Goal: Task Accomplishment & Management: Manage account settings

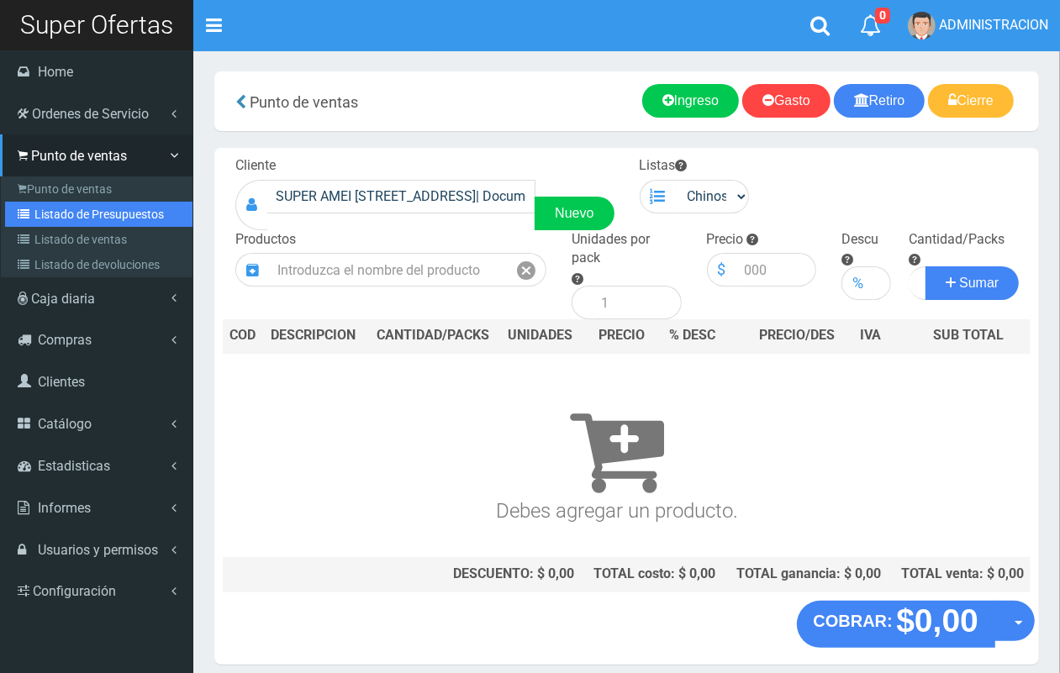
click at [72, 217] on link "Listado de Presupuestos" at bounding box center [98, 214] width 187 height 25
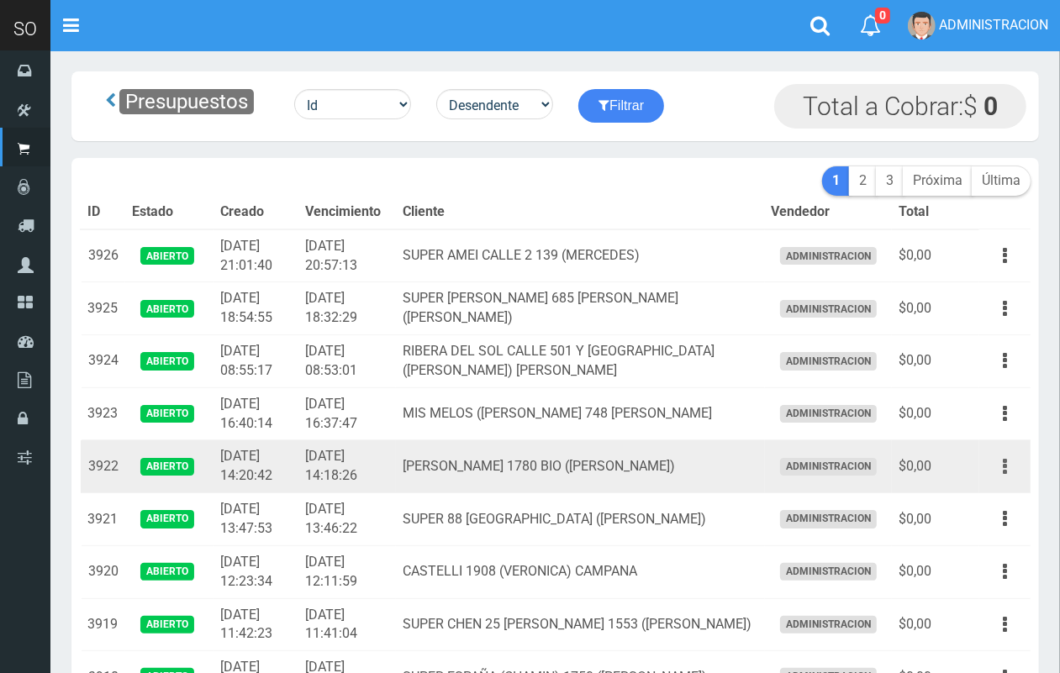
click at [1003, 461] on icon "button" at bounding box center [1005, 466] width 4 height 29
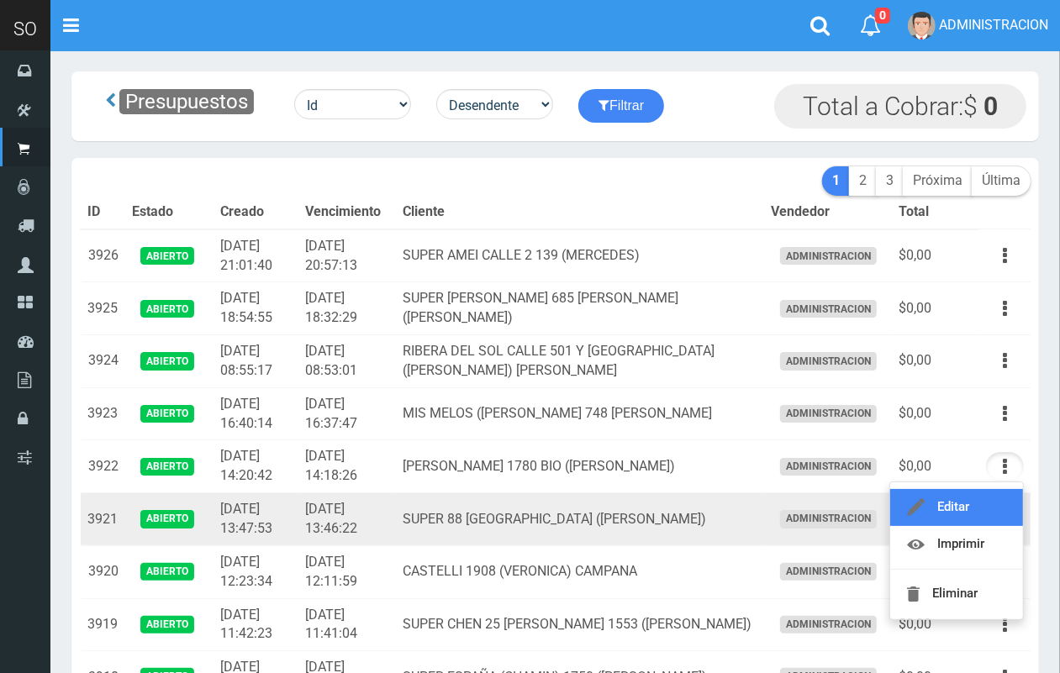
click at [990, 497] on link "Editar" at bounding box center [956, 507] width 133 height 37
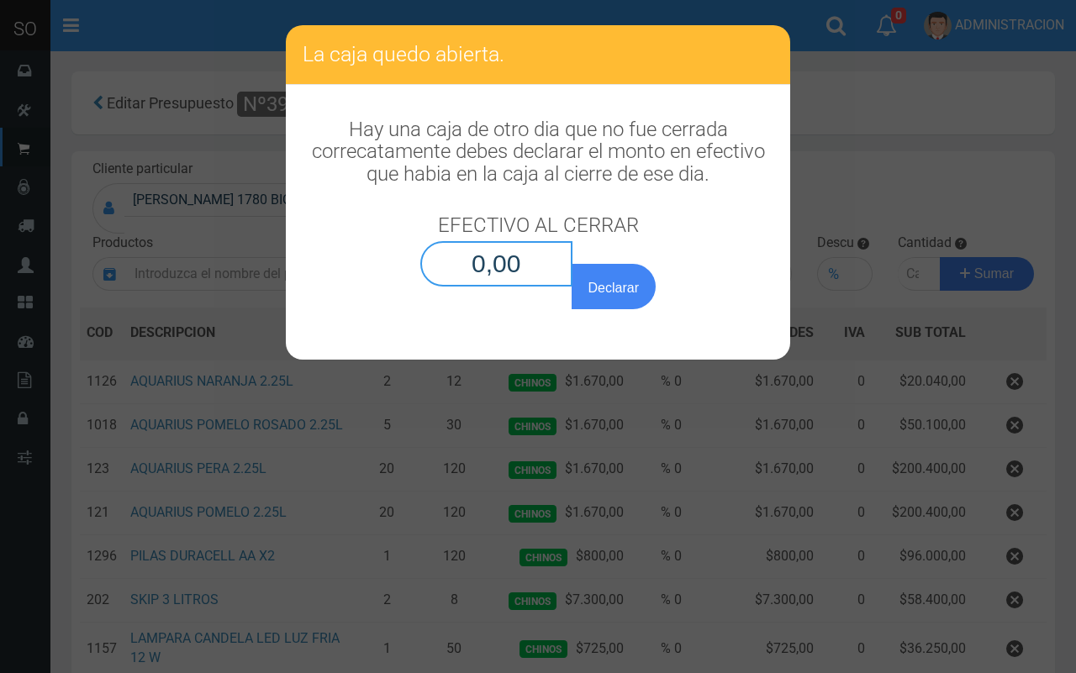
click at [549, 262] on input "0,00" at bounding box center [496, 263] width 152 height 45
type input "0,01"
click at [614, 301] on button "Declarar" at bounding box center [614, 286] width 84 height 45
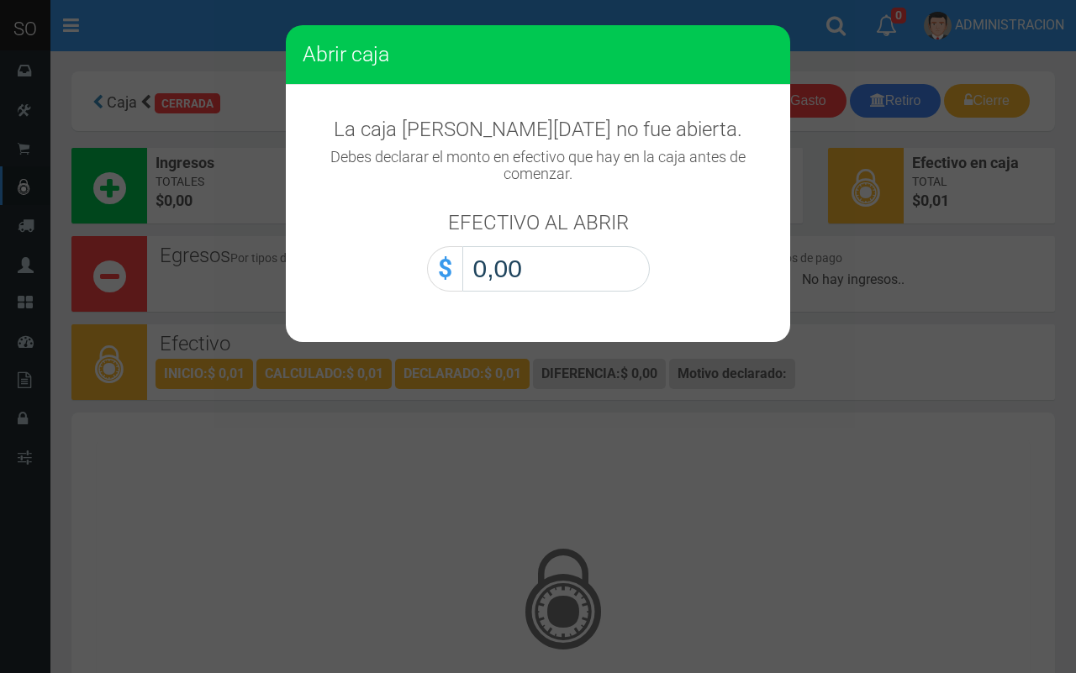
click at [623, 278] on input "0,00" at bounding box center [555, 268] width 187 height 45
type input "0,01"
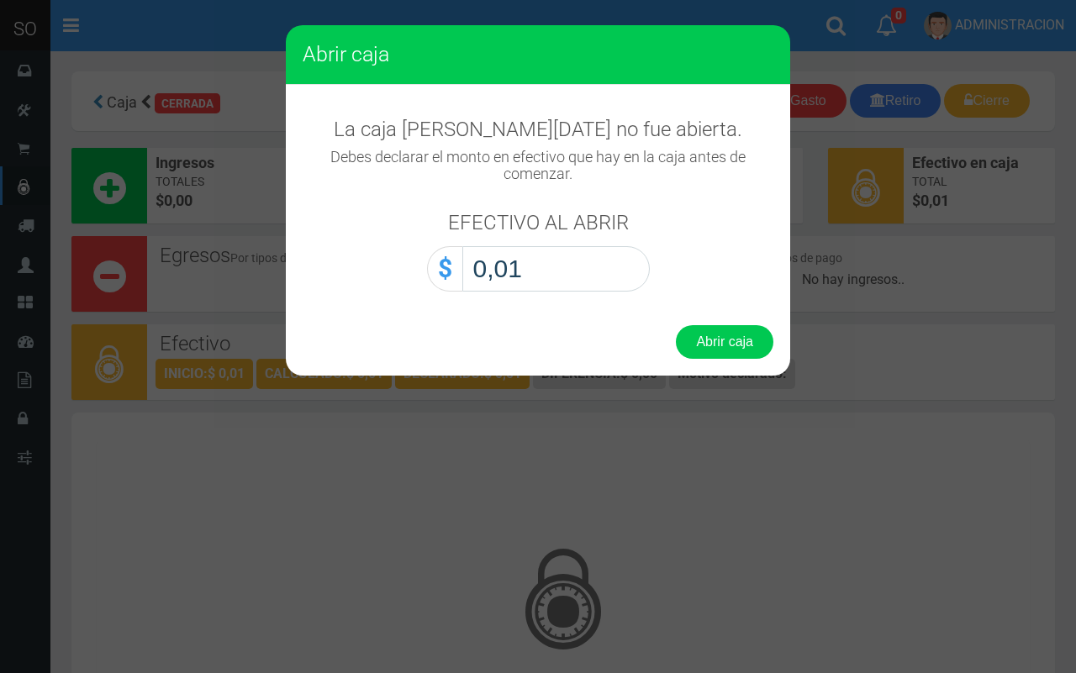
click at [708, 360] on div "Abrir caja" at bounding box center [538, 341] width 504 height 67
click at [721, 336] on button "Abrir caja" at bounding box center [724, 342] width 97 height 34
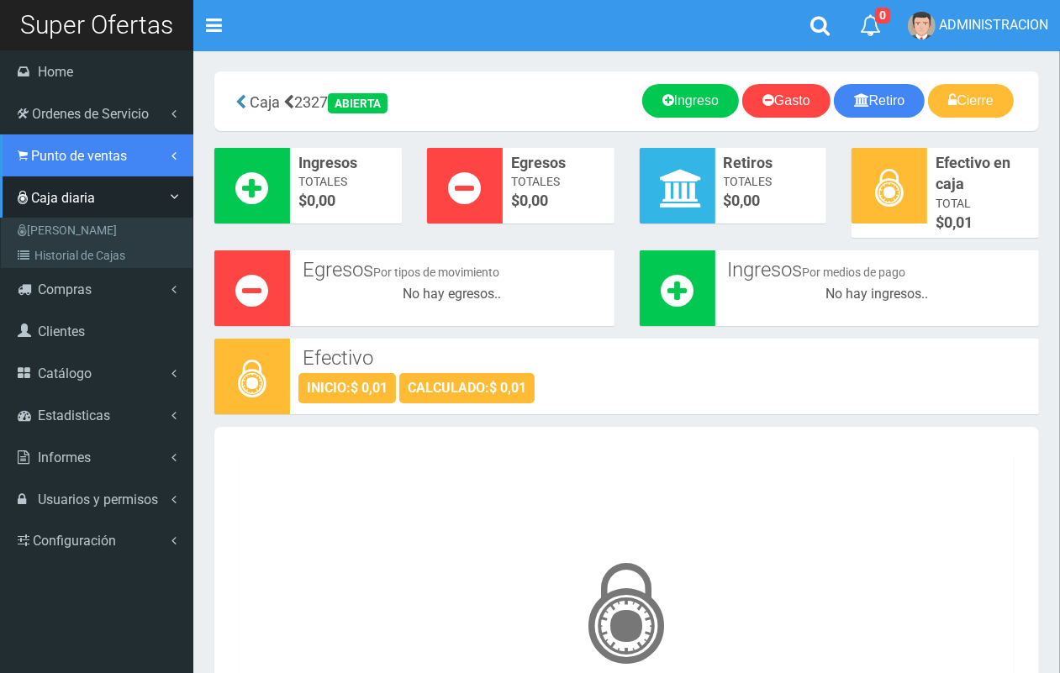
click at [35, 165] on link "Punto de ventas" at bounding box center [96, 155] width 193 height 42
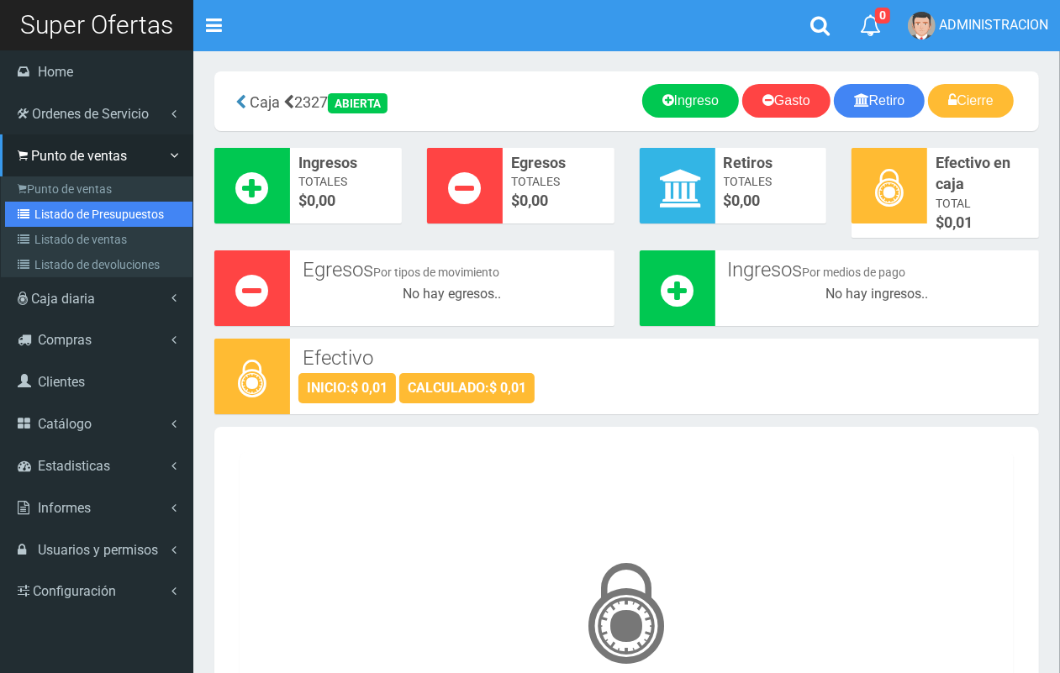
click at [76, 206] on link "Listado de Presupuestos" at bounding box center [98, 214] width 187 height 25
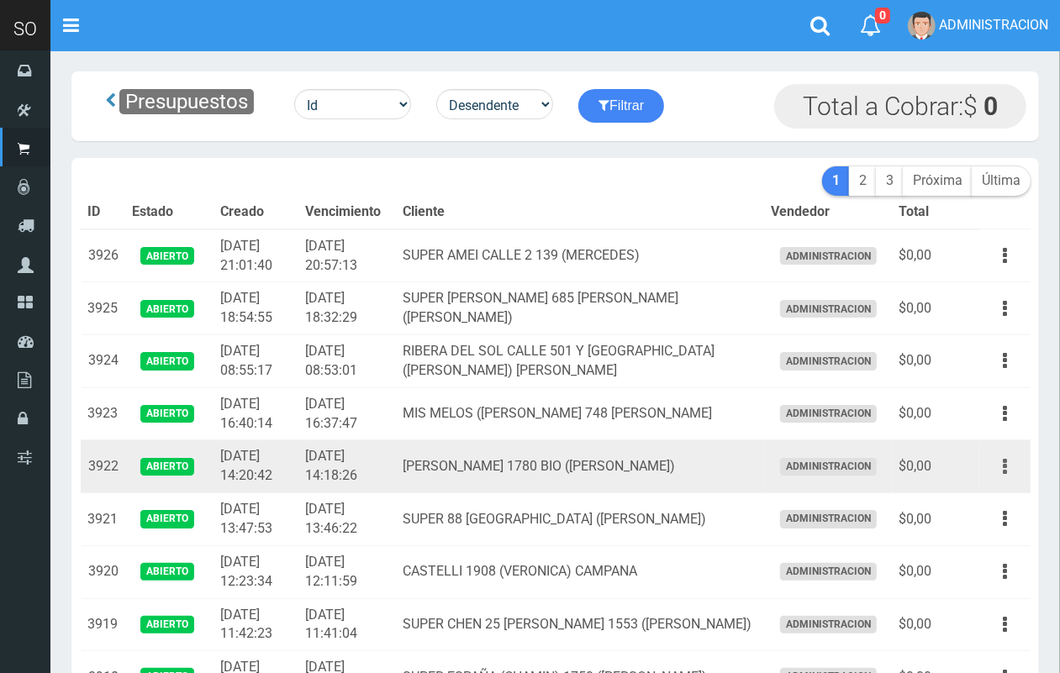
click at [1005, 464] on icon "button" at bounding box center [1005, 466] width 4 height 29
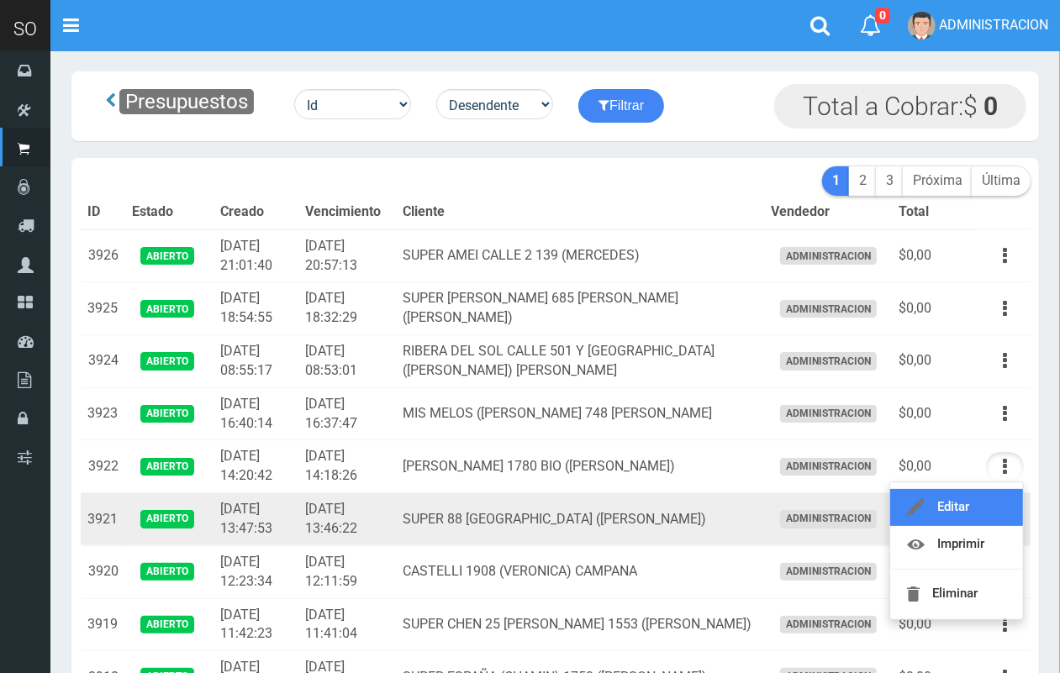
click at [988, 493] on link "Editar" at bounding box center [956, 507] width 133 height 37
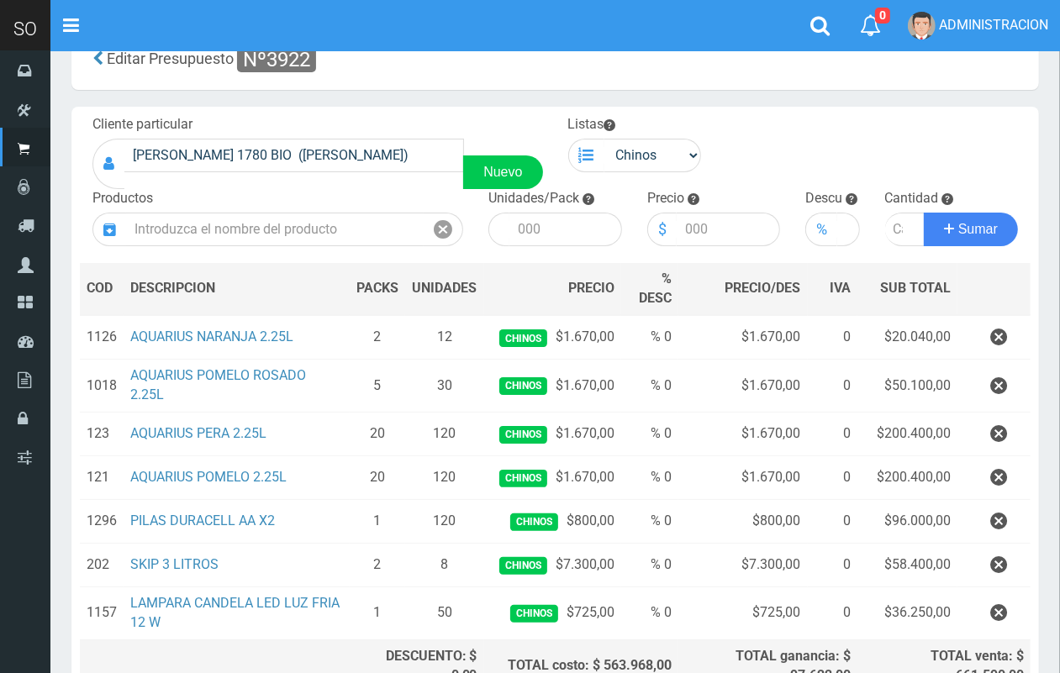
scroll to position [82, 0]
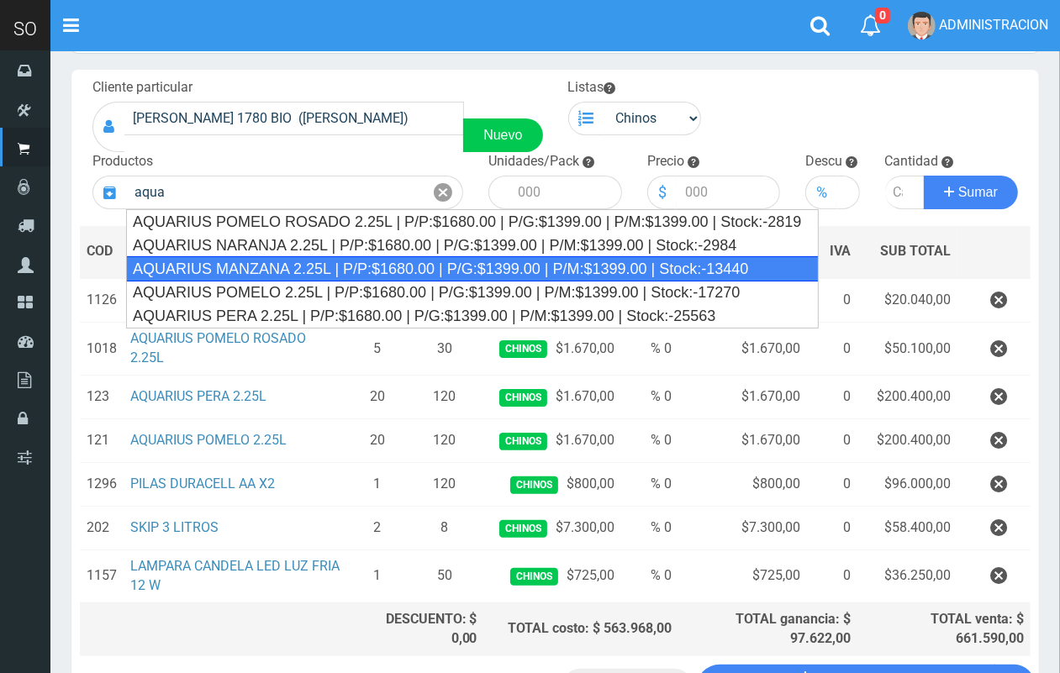
click at [710, 257] on div "AQUARIUS MANZANA 2.25L | P/P:$1680.00 | P/G:$1399.00 | P/M:$1399.00 | Stock:-13…" at bounding box center [472, 268] width 693 height 25
type input "AQUARIUS MANZANA 2.25L | P/P:$1680.00 | P/G:$1399.00 | P/M:$1399.00 | Stock:-13…"
type input "6"
type input "1680.00"
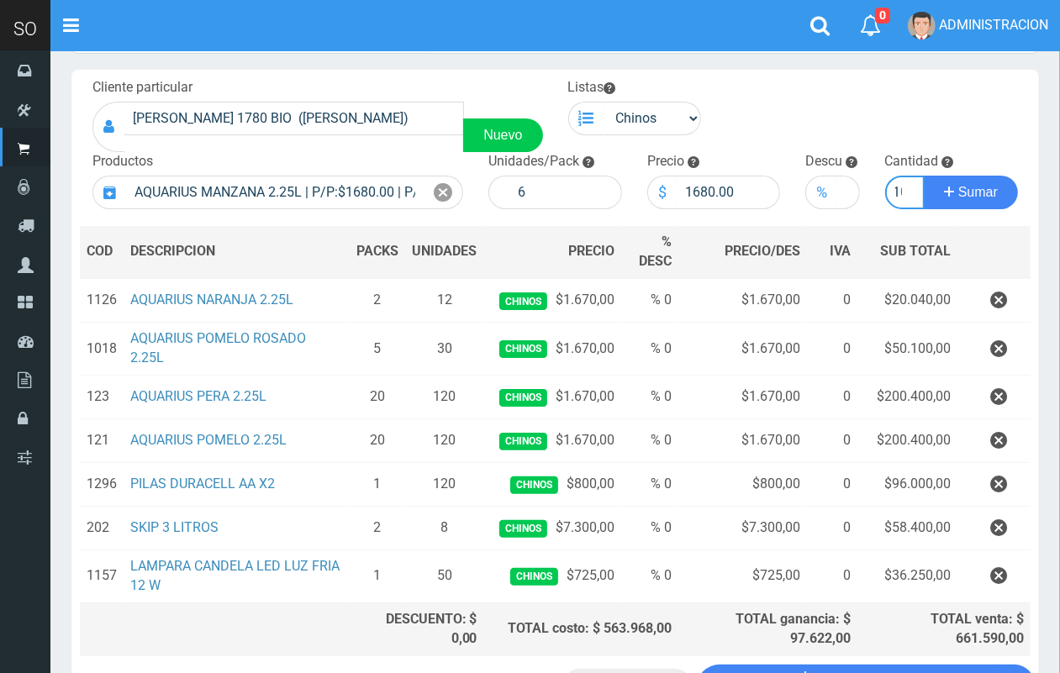
scroll to position [0, 9]
type input "10"
click at [924, 176] on button "Sumar" at bounding box center [971, 193] width 94 height 34
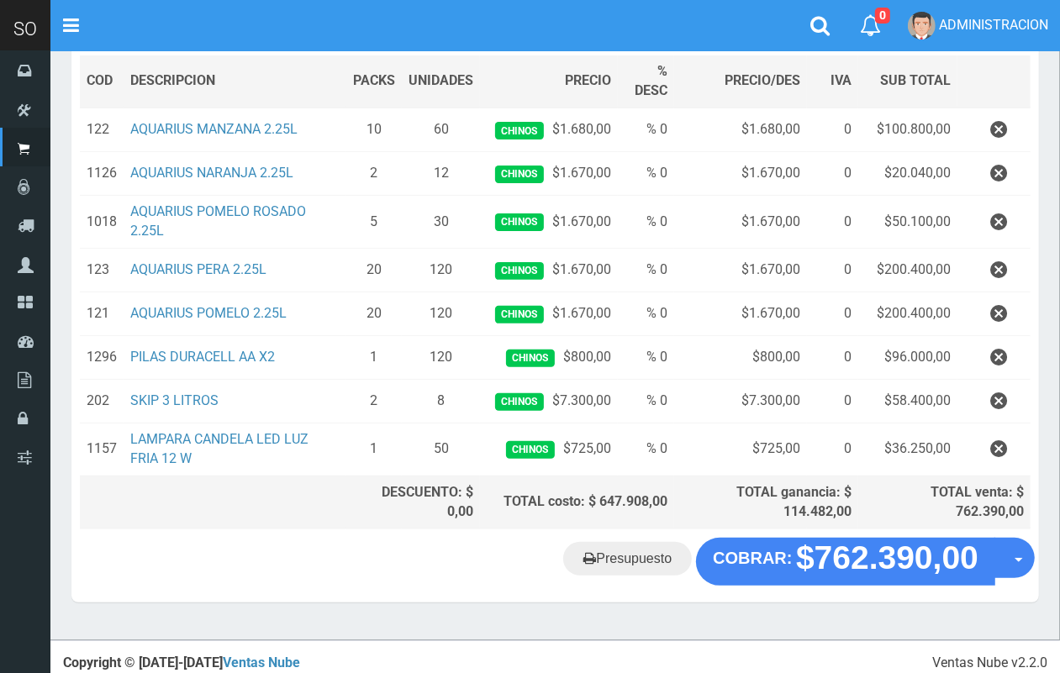
scroll to position [253, 0]
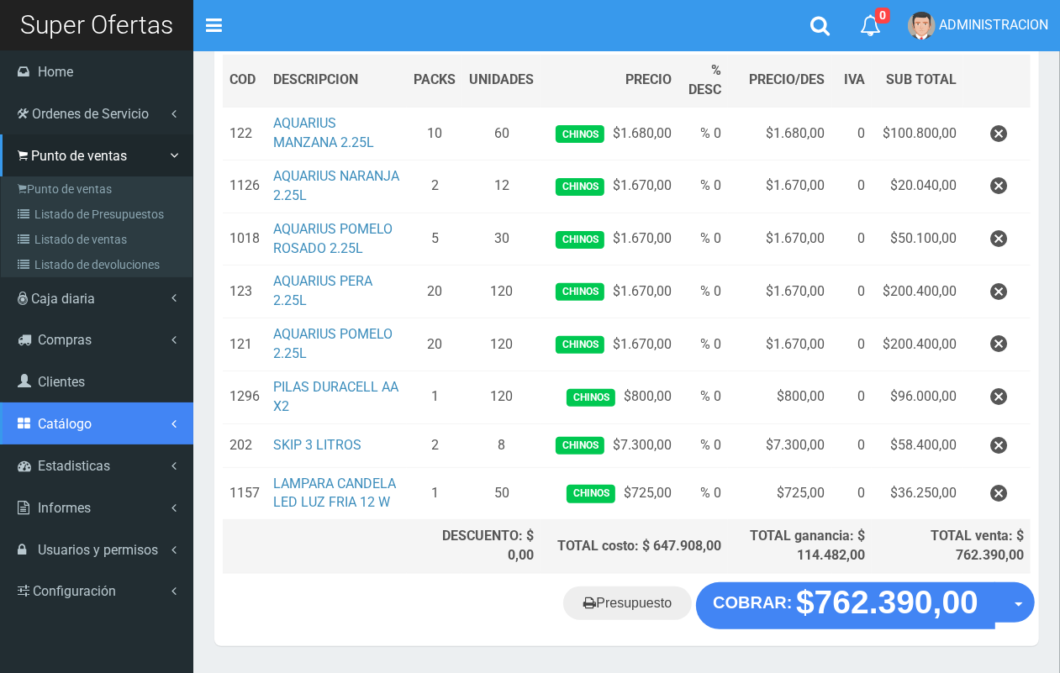
click at [78, 413] on link "Catálogo" at bounding box center [96, 424] width 193 height 42
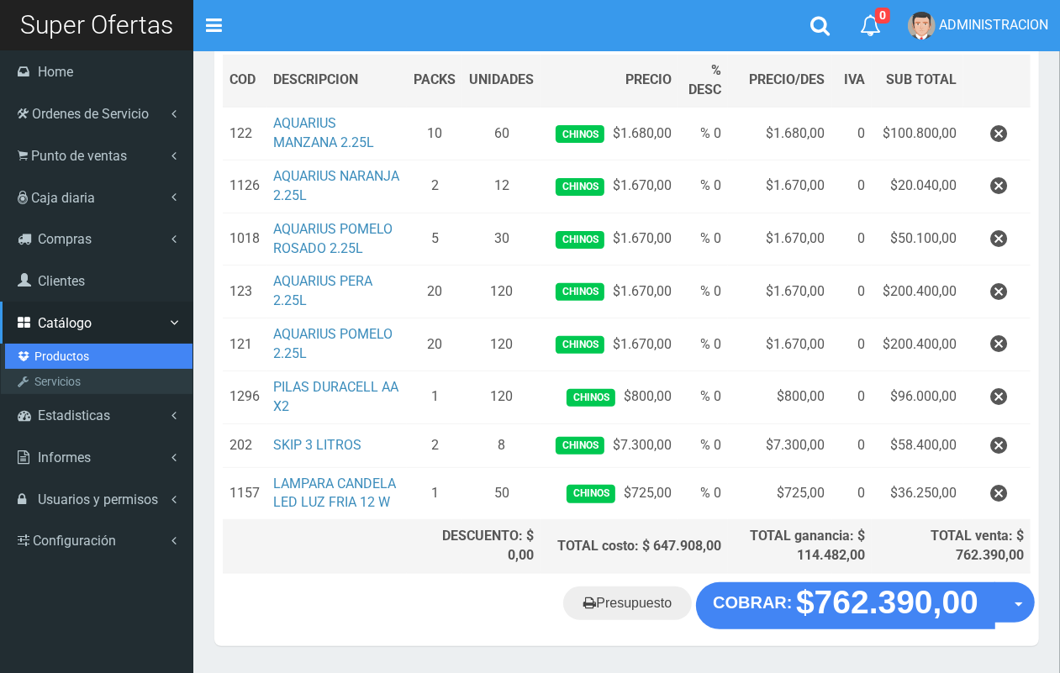
click at [72, 361] on link "Productos" at bounding box center [98, 356] width 187 height 25
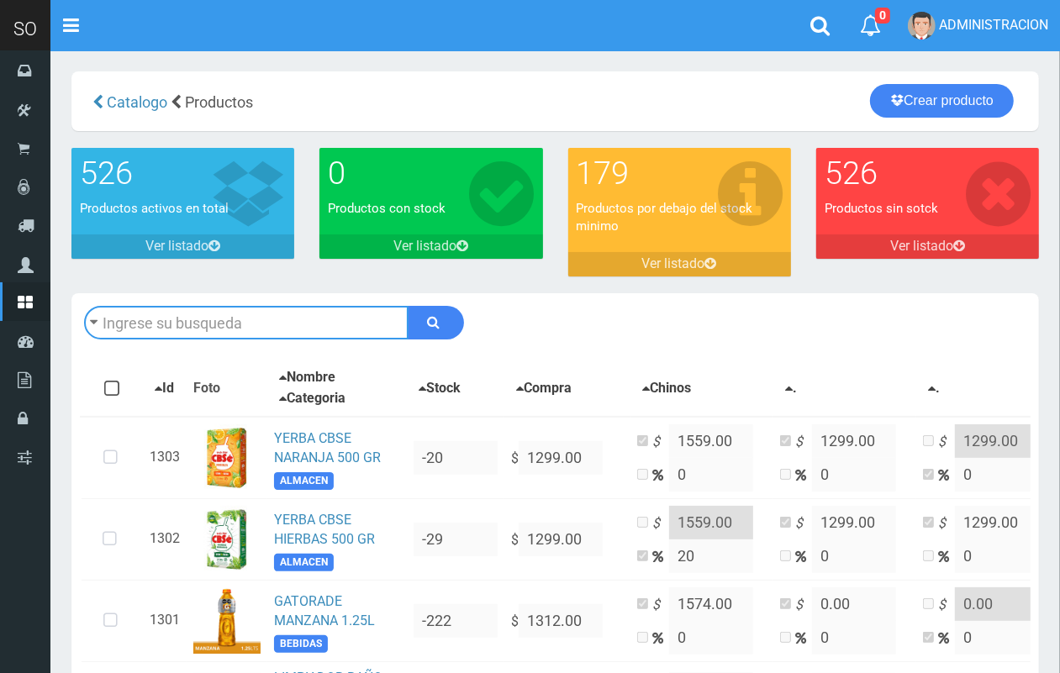
click at [199, 333] on input "text" at bounding box center [246, 323] width 324 height 34
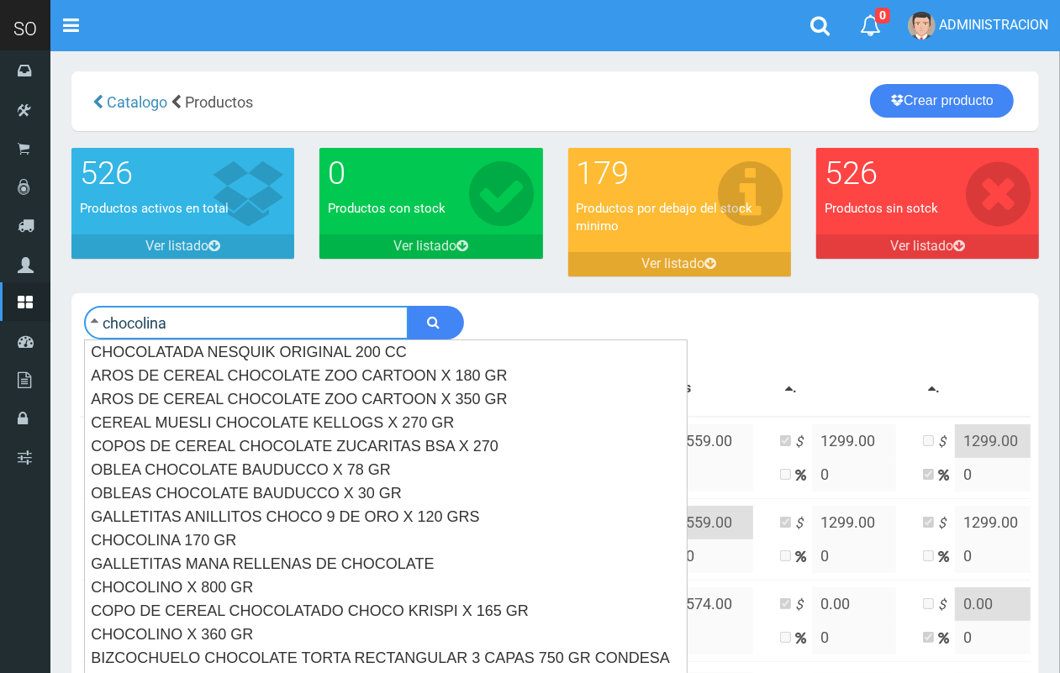
type input "chocolina"
click at [408, 306] on button "submit" at bounding box center [436, 323] width 56 height 34
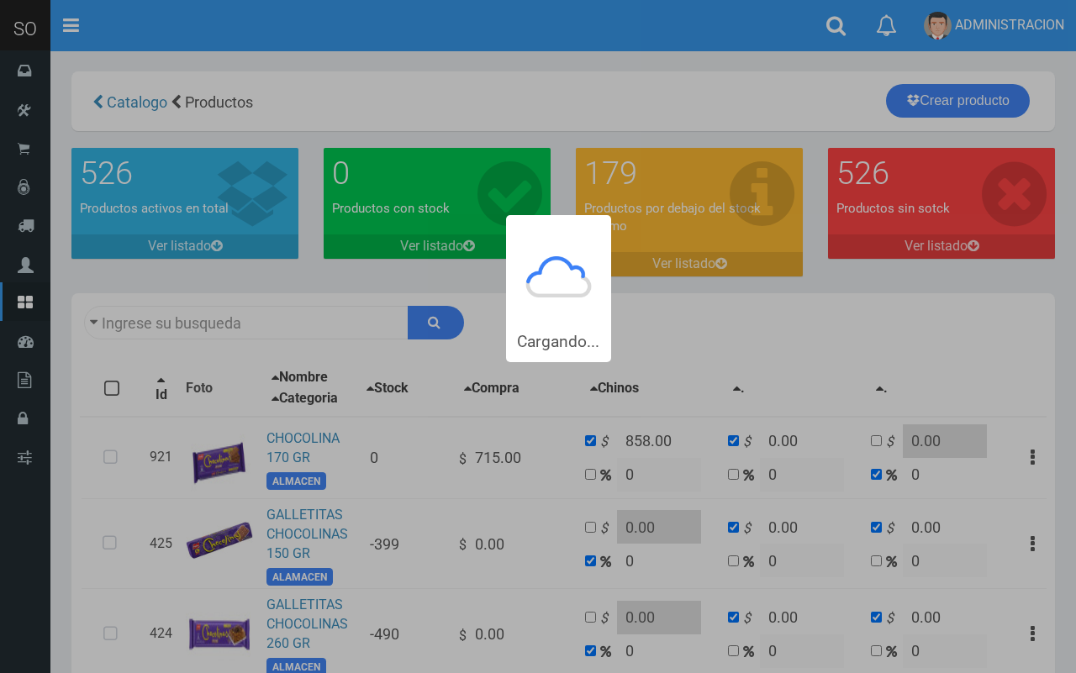
type input "chocolina"
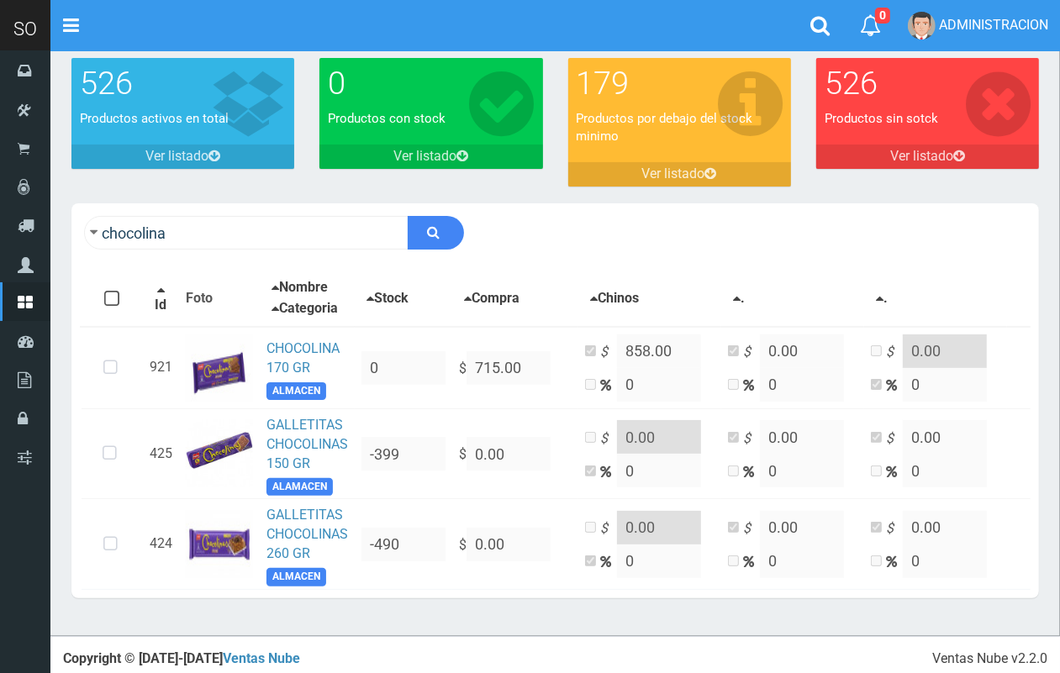
scroll to position [113, 0]
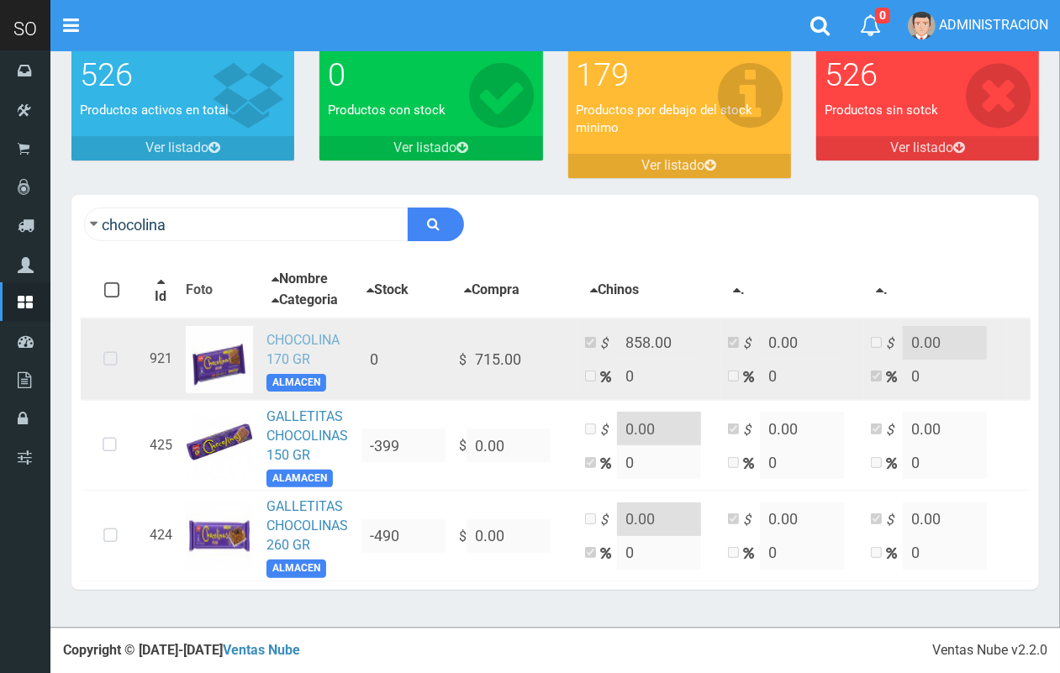
click at [314, 332] on link "CHOCOLINA 170 GR" at bounding box center [302, 349] width 73 height 35
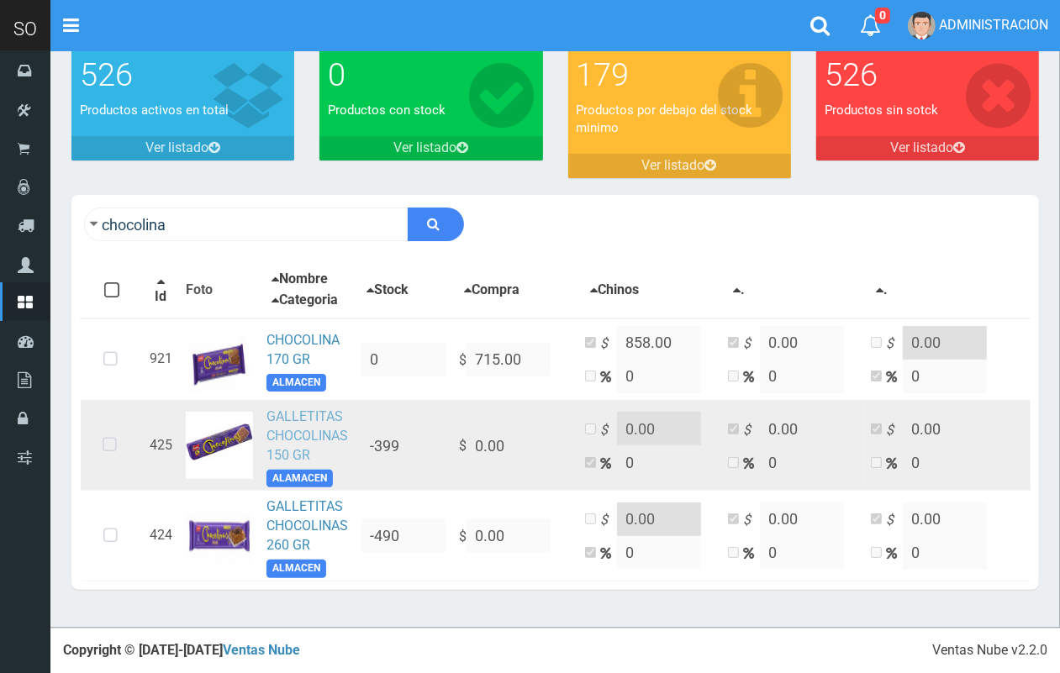
click at [273, 408] on link "GALLETITAS CHOCOLINAS 150 GR" at bounding box center [307, 435] width 82 height 55
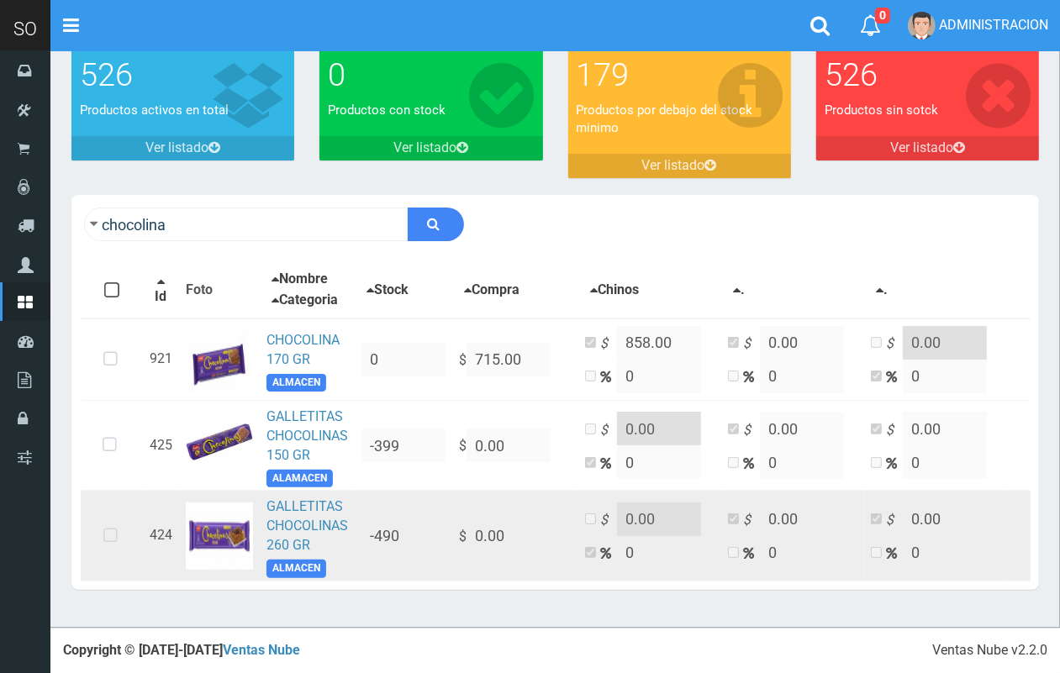
click at [309, 501] on td "GALLETITAS CHOCOLINAS 260 GR ALMACEN" at bounding box center [307, 536] width 95 height 91
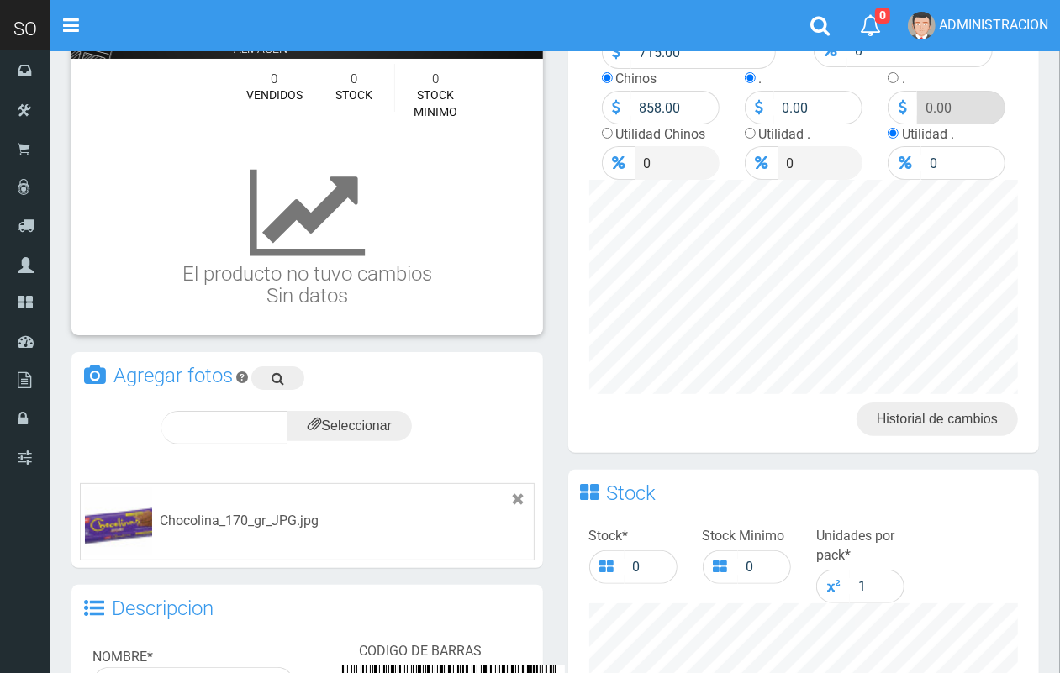
scroll to position [111, 0]
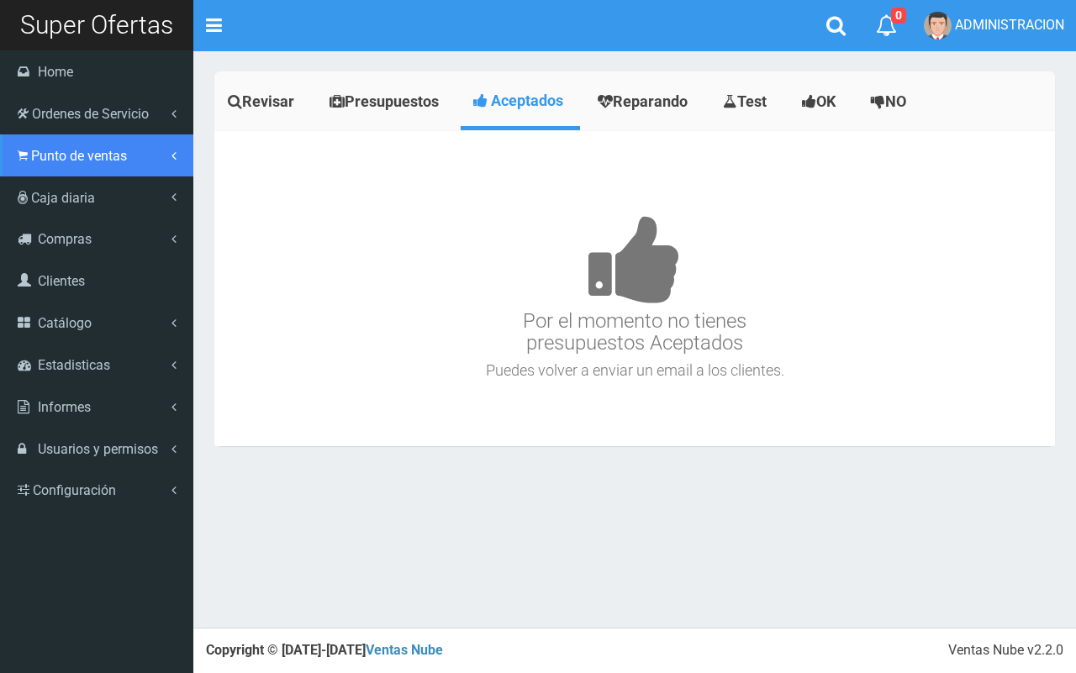
click at [70, 140] on link "Punto de ventas" at bounding box center [96, 155] width 193 height 42
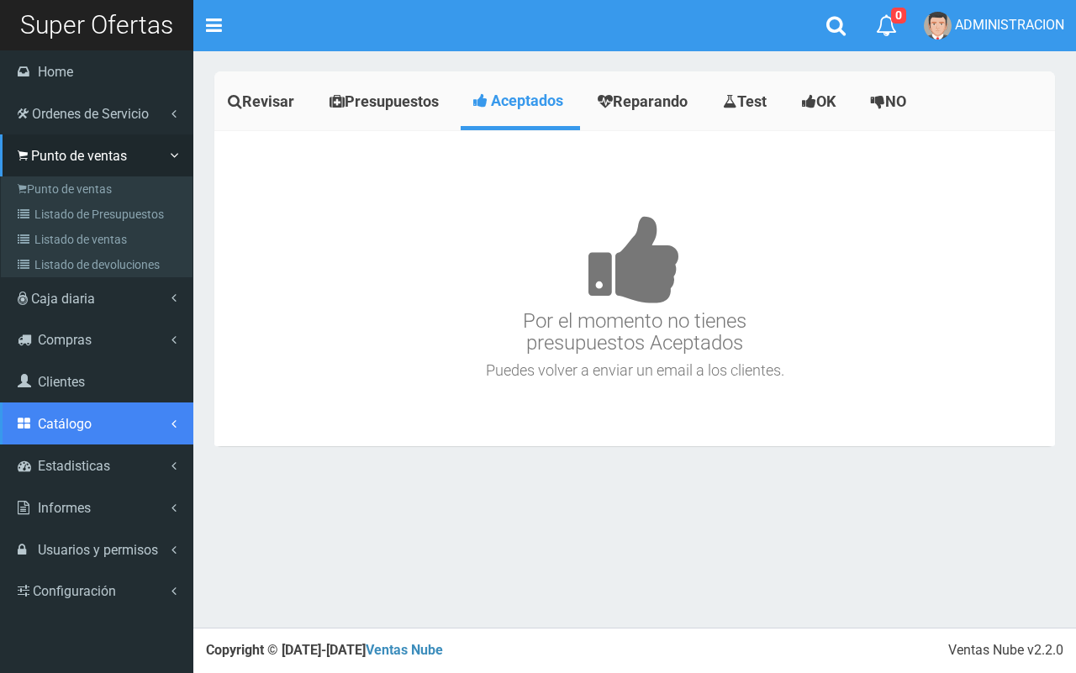
click at [93, 410] on link "Catálogo" at bounding box center [96, 424] width 193 height 42
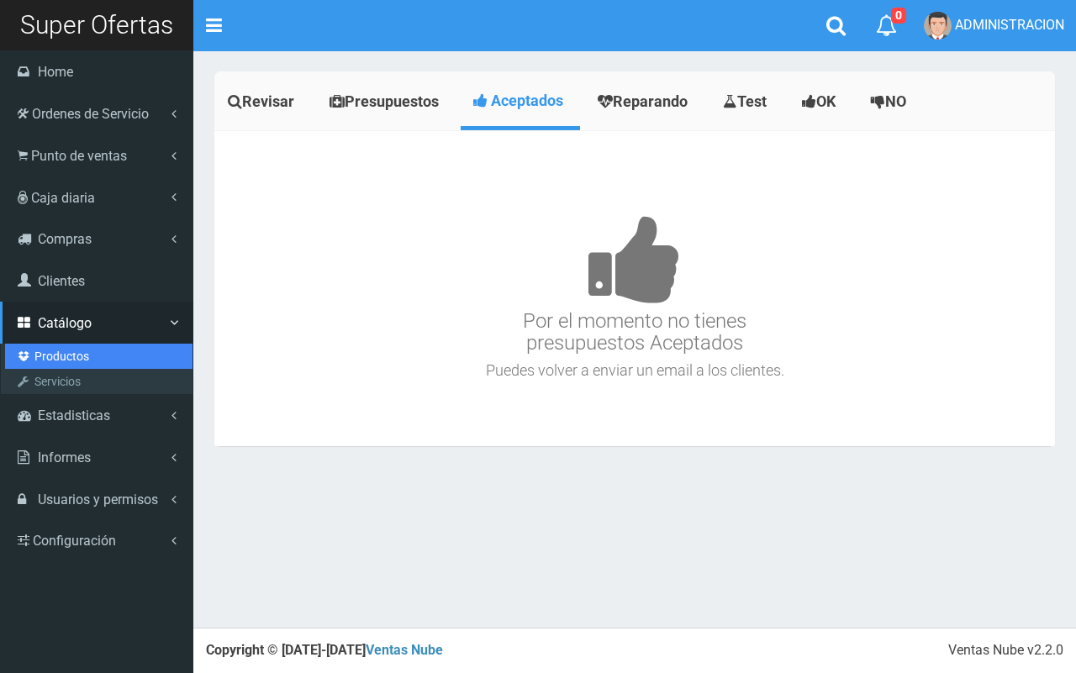
click at [61, 362] on link "Productos" at bounding box center [98, 356] width 187 height 25
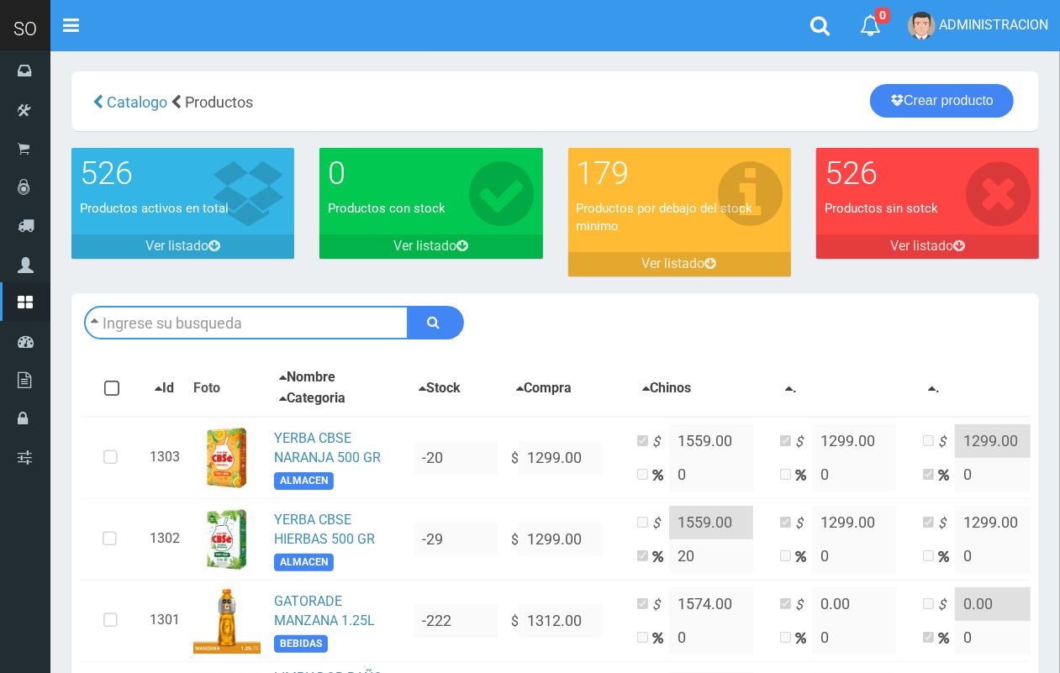
click at [177, 324] on input "text" at bounding box center [246, 323] width 324 height 34
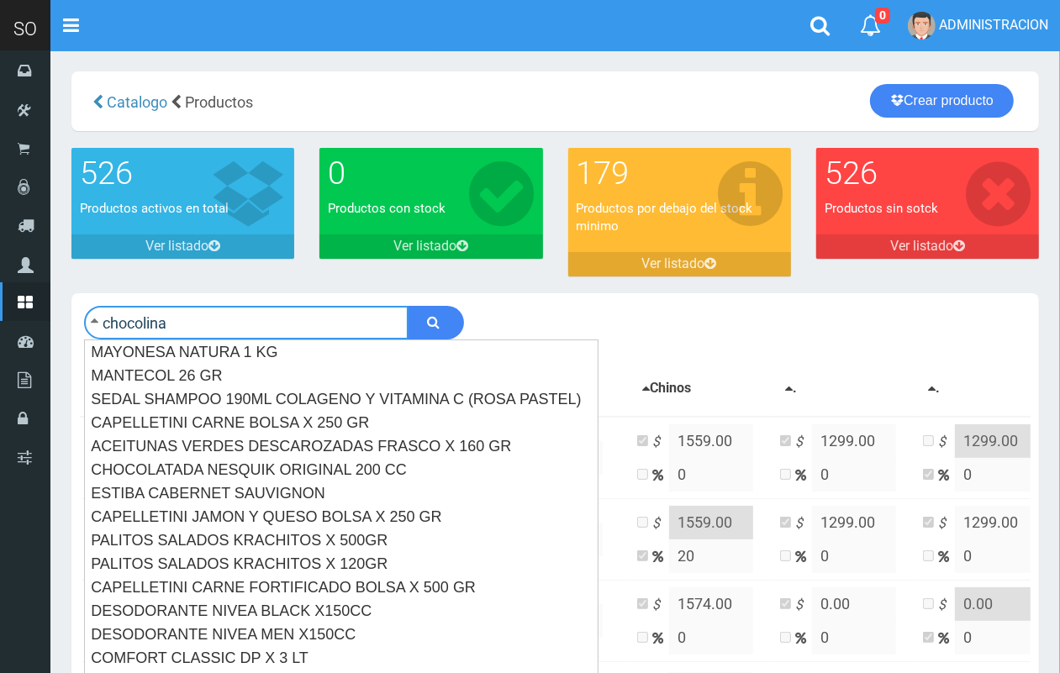
type input "chocolina"
click at [408, 306] on button "submit" at bounding box center [436, 323] width 56 height 34
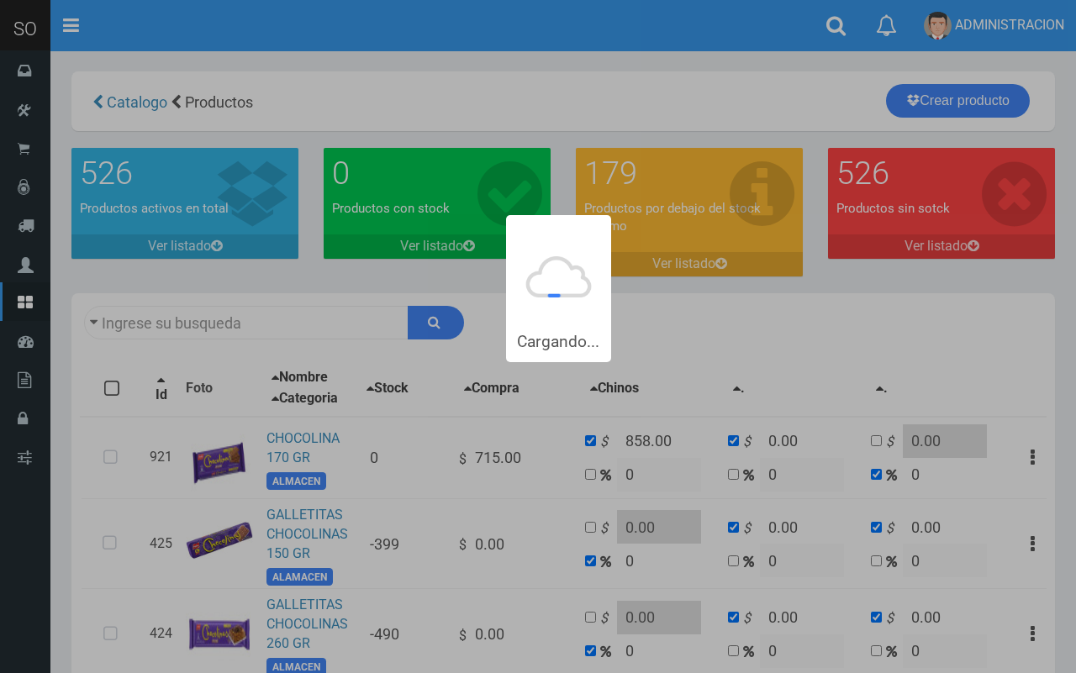
type input "chocolina"
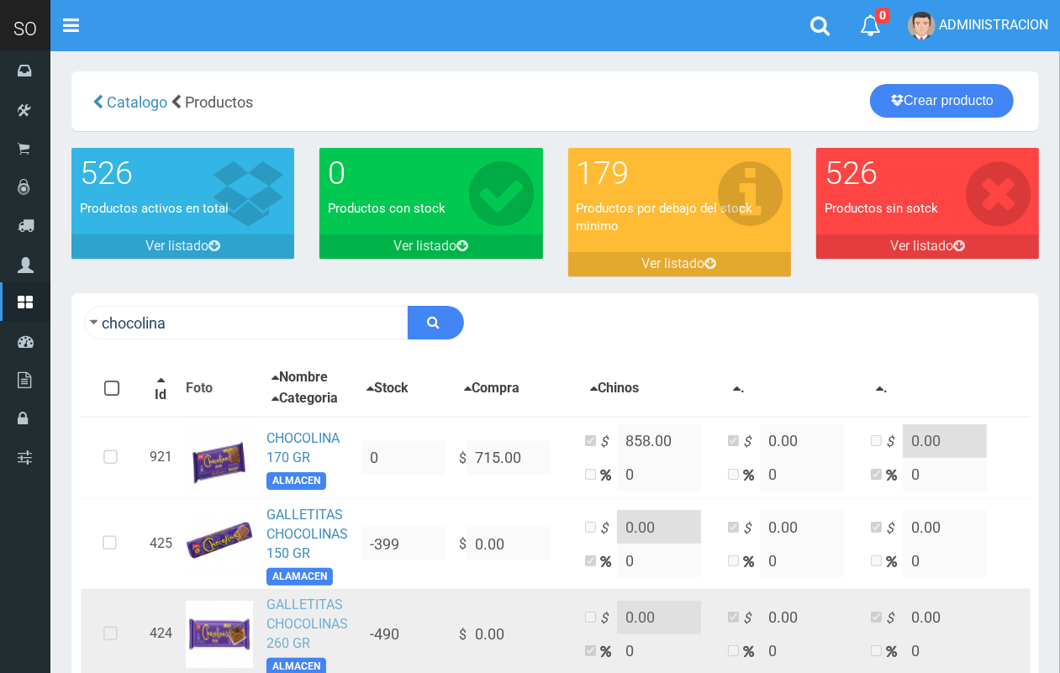
click at [274, 607] on link "GALLETITAS CHOCOLINAS 260 GR" at bounding box center [307, 624] width 82 height 55
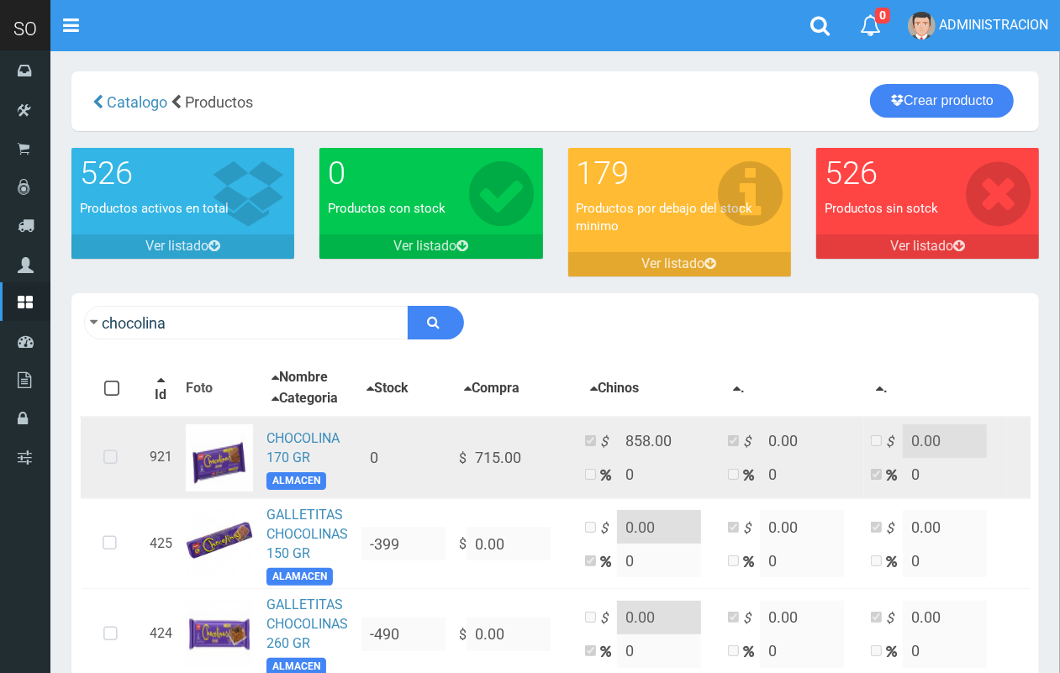
click at [307, 429] on td "CHOCOLINA 170 GR ALMACEN" at bounding box center [307, 458] width 95 height 82
click at [298, 447] on td "CHOCOLINA 170 GR ALMACEN" at bounding box center [307, 458] width 95 height 82
click at [241, 448] on img at bounding box center [219, 457] width 67 height 67
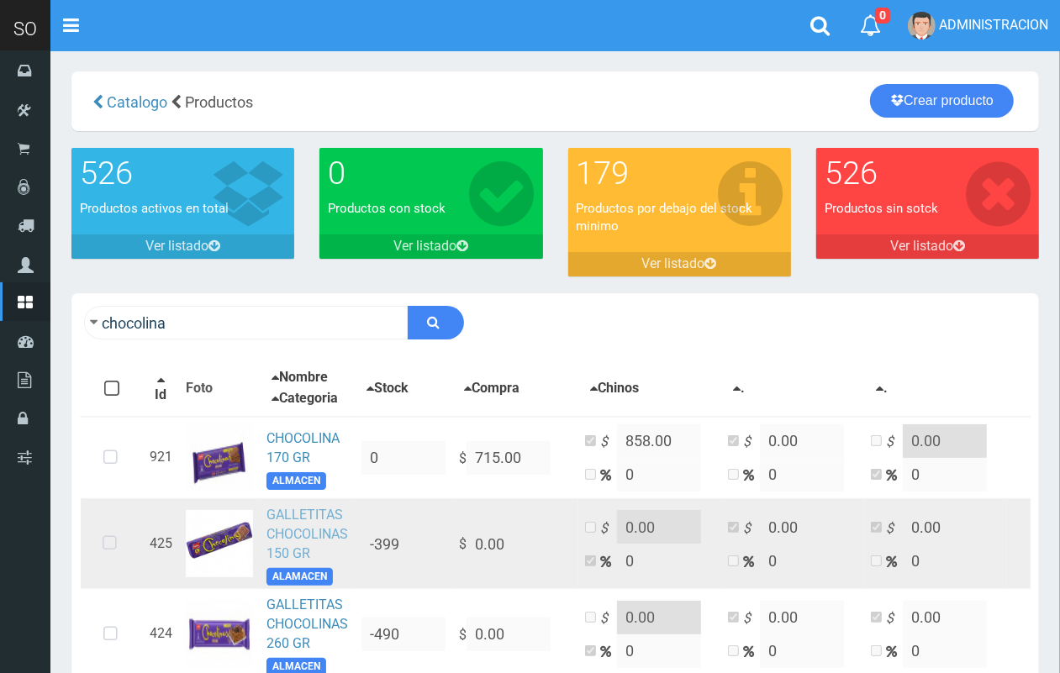
click at [315, 528] on link "GALLETITAS CHOCOLINAS 150 GR" at bounding box center [307, 534] width 82 height 55
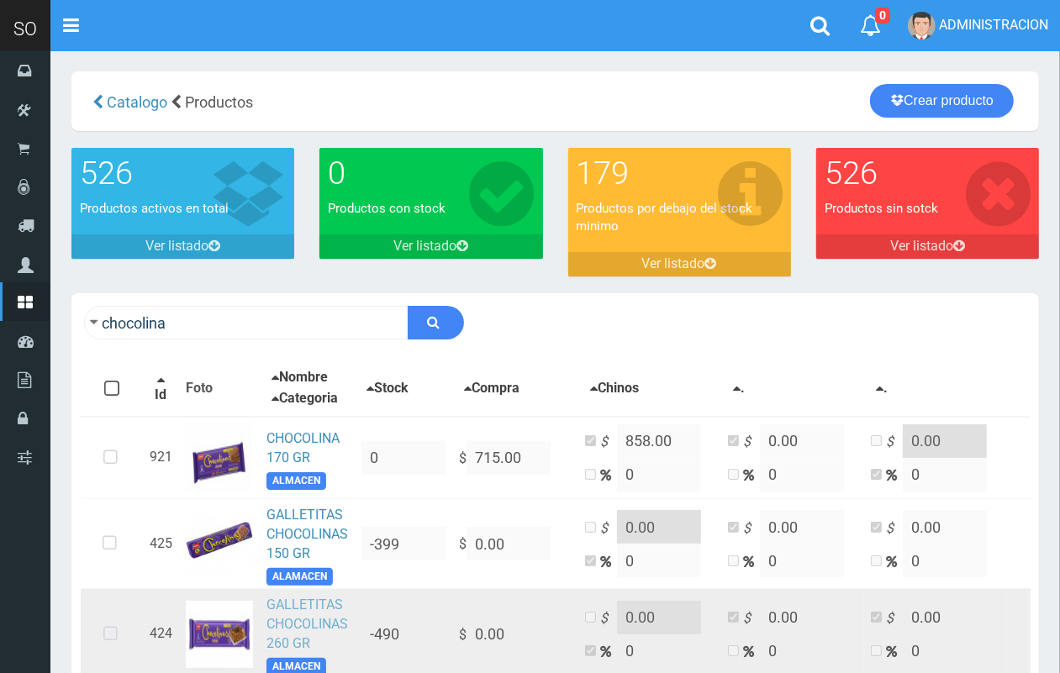
click at [303, 606] on link "GALLETITAS CHOCOLINAS 260 GR" at bounding box center [307, 624] width 82 height 55
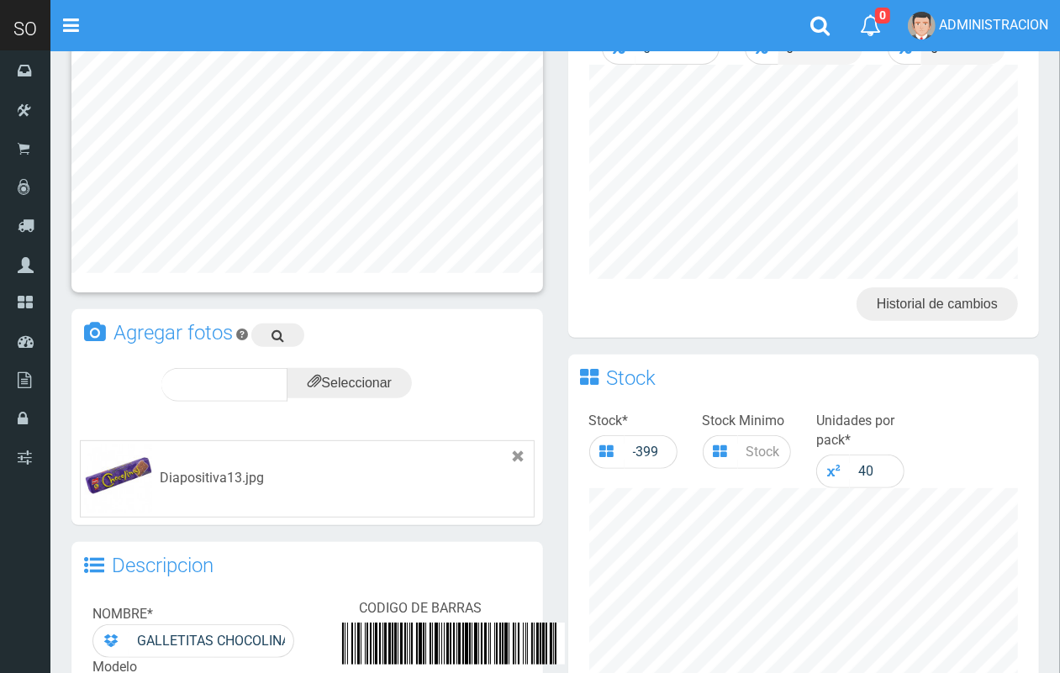
scroll to position [145, 0]
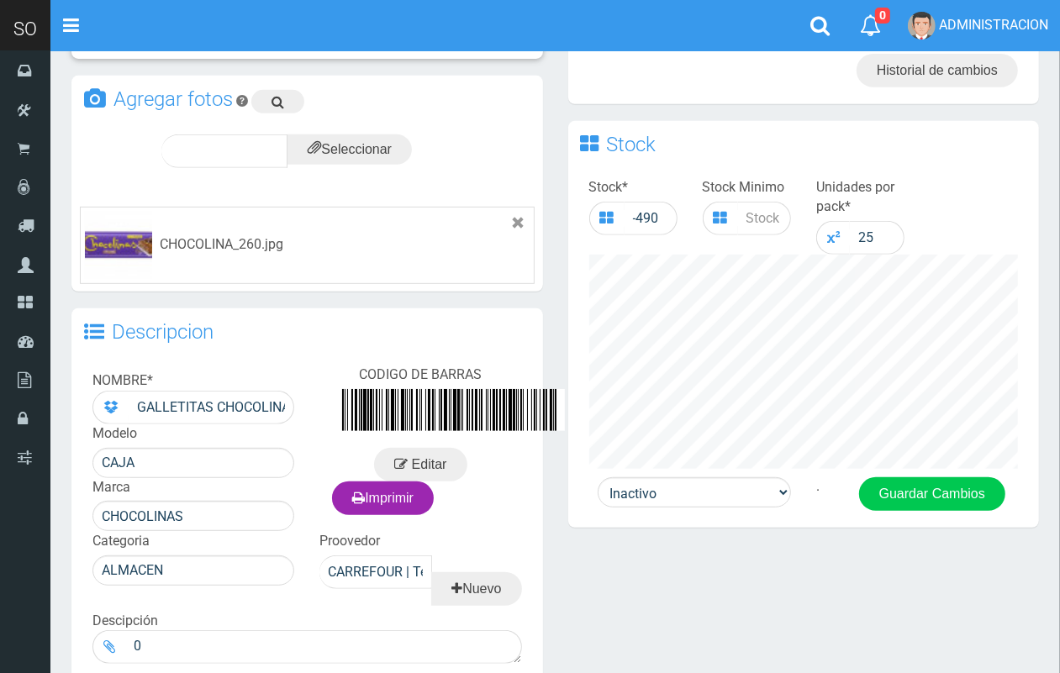
scroll to position [460, 0]
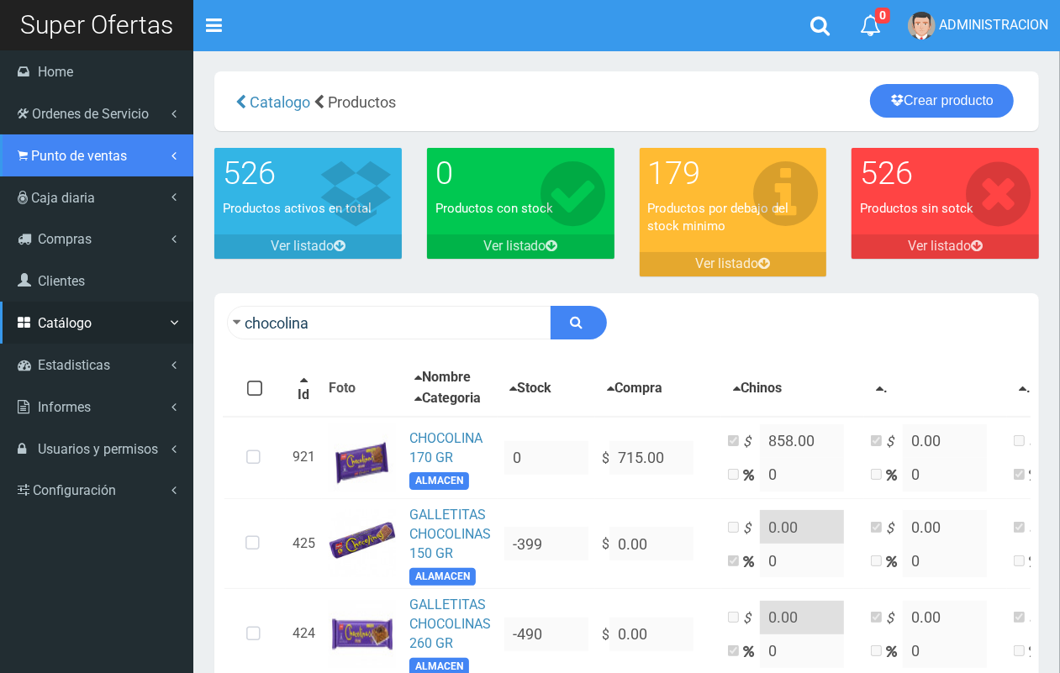
click at [69, 165] on link "Punto de ventas" at bounding box center [96, 155] width 193 height 42
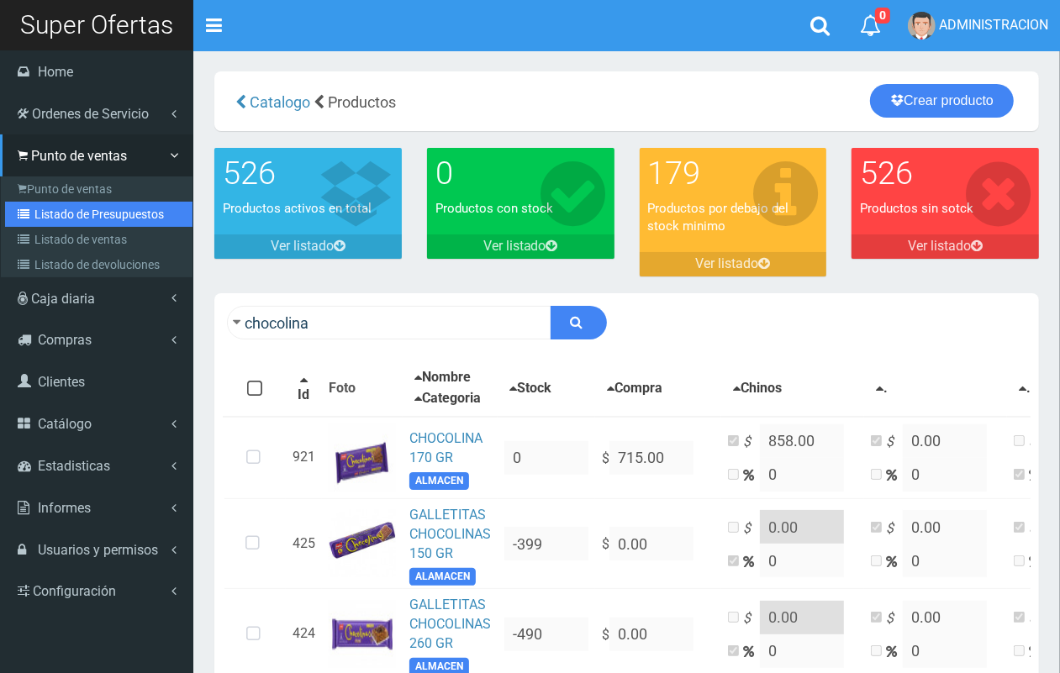
click at [72, 210] on link "Listado de Presupuestos" at bounding box center [98, 214] width 187 height 25
